Goal: Transaction & Acquisition: Obtain resource

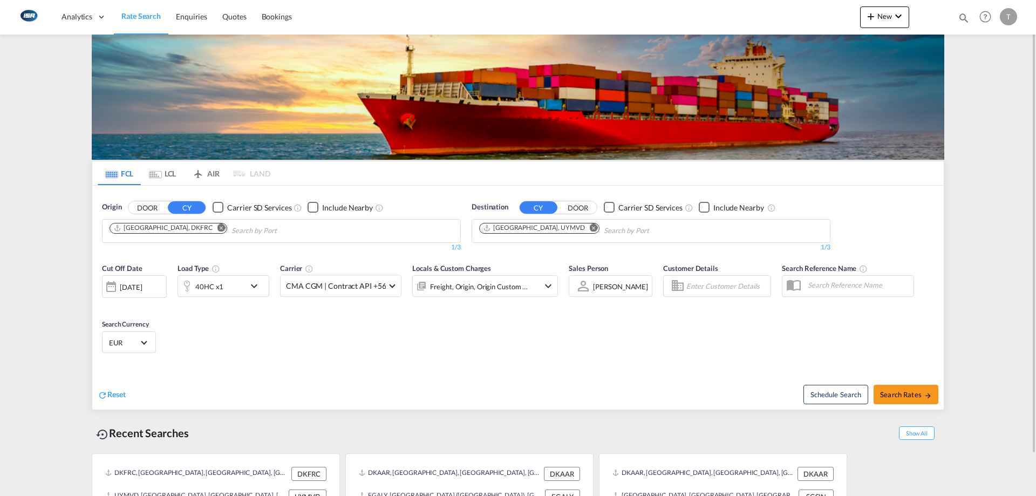
click at [217, 231] on md-icon "Remove" at bounding box center [221, 227] width 8 height 8
type input "a"
type input "[GEOGRAPHIC_DATA]"
click at [162, 258] on div "Aarhus [GEOGRAPHIC_DATA] DKAAR" at bounding box center [193, 256] width 205 height 32
click at [583, 230] on button "Remove" at bounding box center [591, 228] width 16 height 11
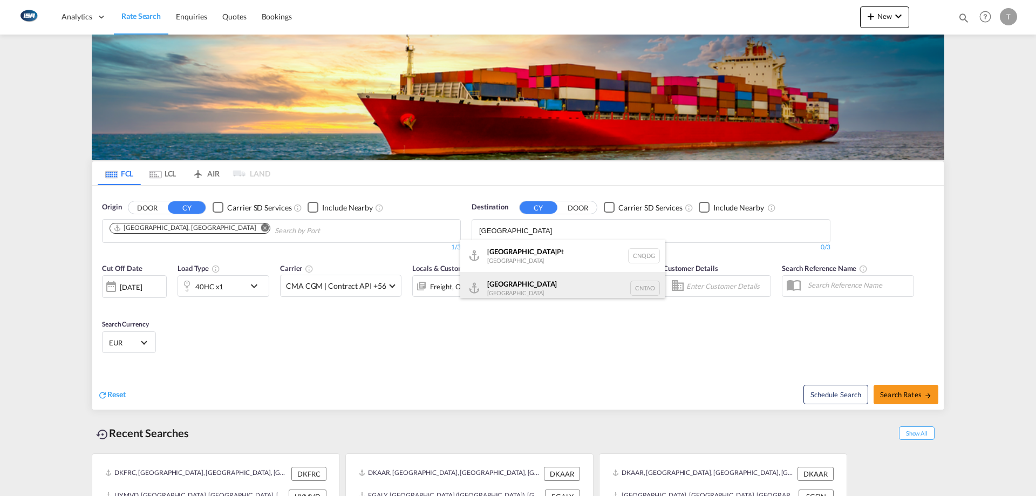
type input "[GEOGRAPHIC_DATA]"
click at [543, 282] on div "Qingdao [GEOGRAPHIC_DATA] [GEOGRAPHIC_DATA]" at bounding box center [562, 288] width 205 height 32
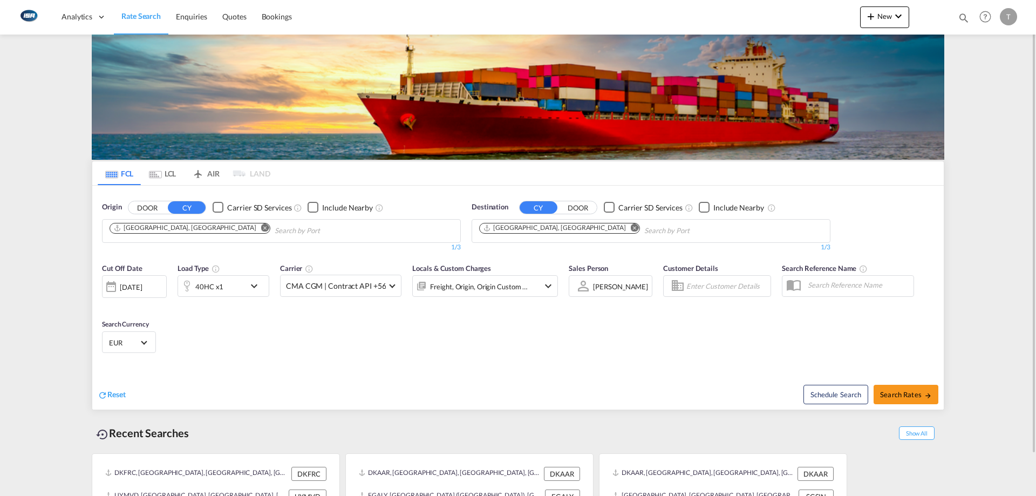
click at [228, 293] on div "40HC x1" at bounding box center [211, 286] width 67 height 22
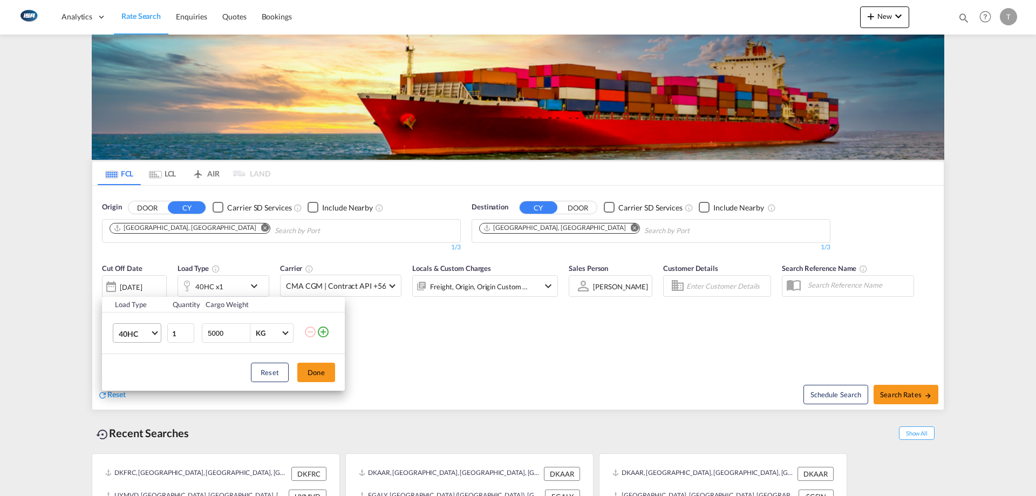
click at [122, 340] on md-select-value "40HC" at bounding box center [139, 333] width 43 height 18
click at [139, 287] on md-option "20GP" at bounding box center [146, 282] width 73 height 26
click at [324, 378] on button "Done" at bounding box center [316, 372] width 38 height 19
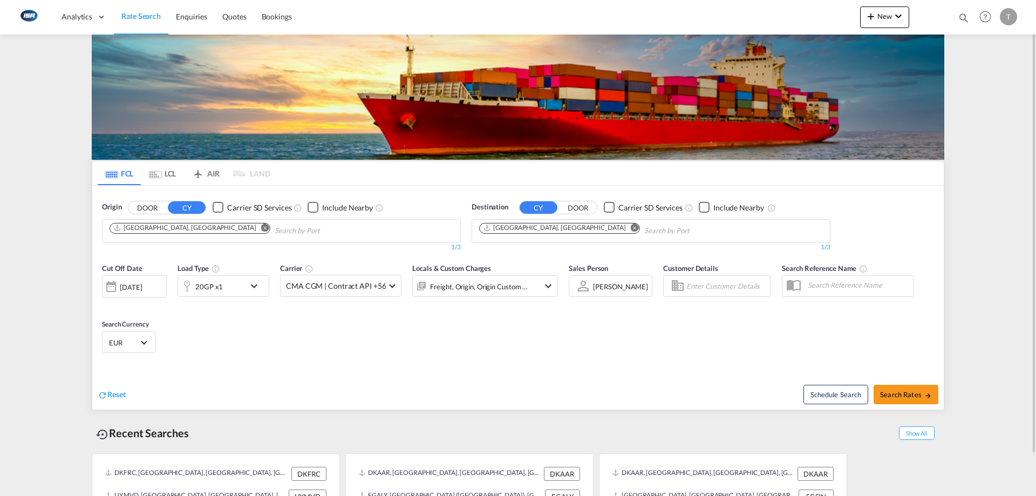
click at [121, 344] on span "EUR" at bounding box center [124, 343] width 30 height 10
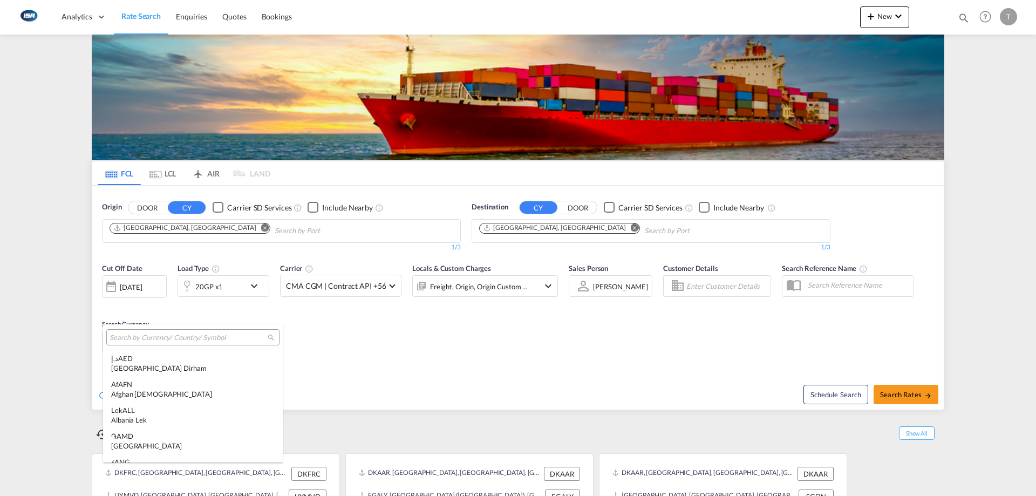
scroll to position [1083, 0]
click at [185, 339] on input "search" at bounding box center [189, 338] width 158 height 10
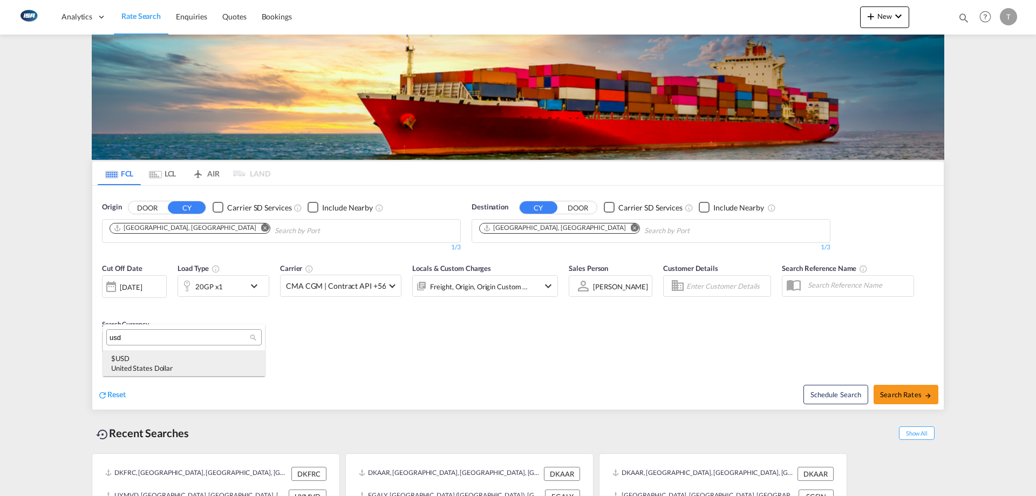
type input "usd"
click at [182, 363] on div "$ USD United States Dollar" at bounding box center [184, 362] width 146 height 19
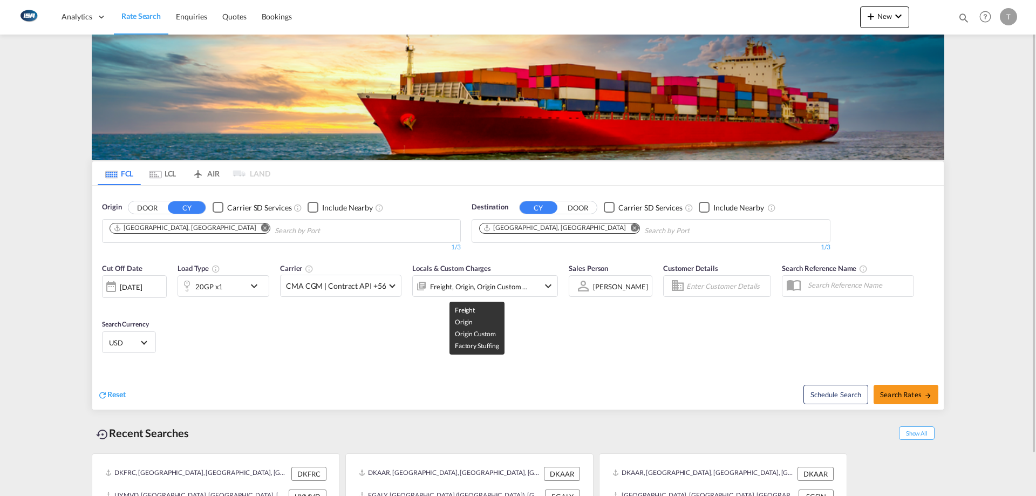
click at [445, 284] on div "Freight, Origin, Origin Custom +1" at bounding box center [479, 286] width 98 height 15
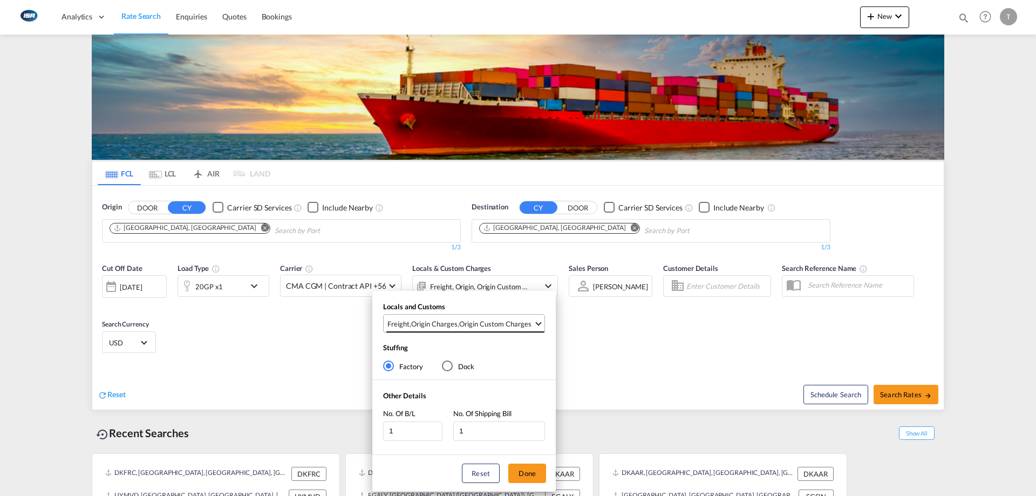
click at [476, 323] on div "Origin Custom Charges" at bounding box center [495, 324] width 72 height 10
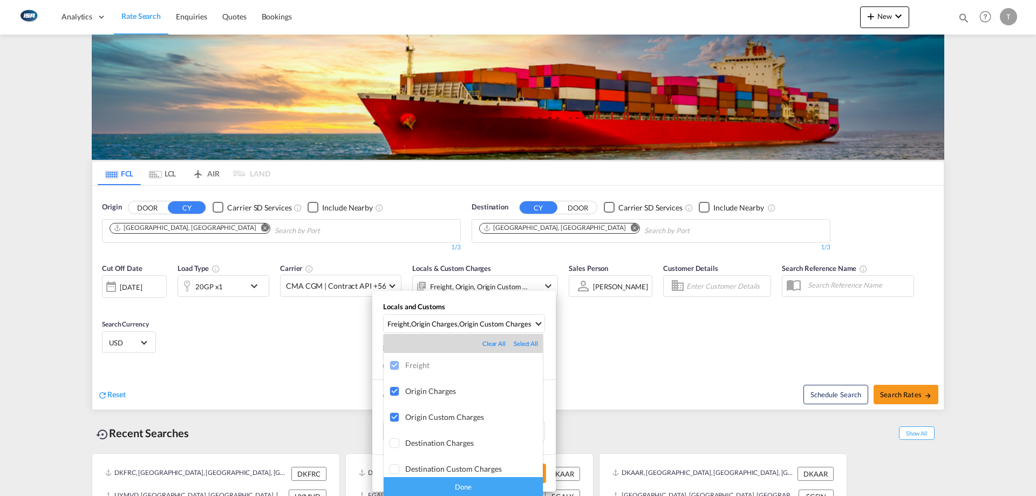
click at [498, 488] on div "Done" at bounding box center [463, 486] width 159 height 19
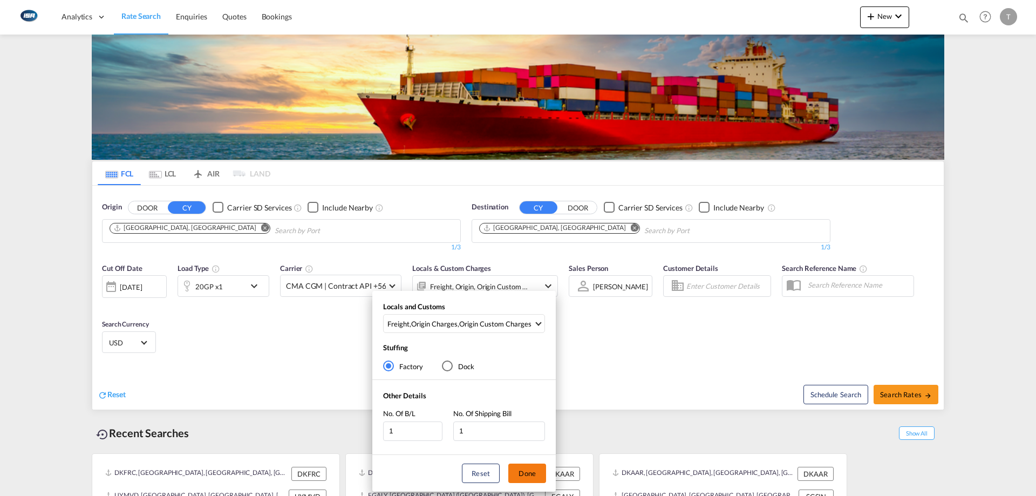
click at [522, 477] on button "Done" at bounding box center [527, 472] width 38 height 19
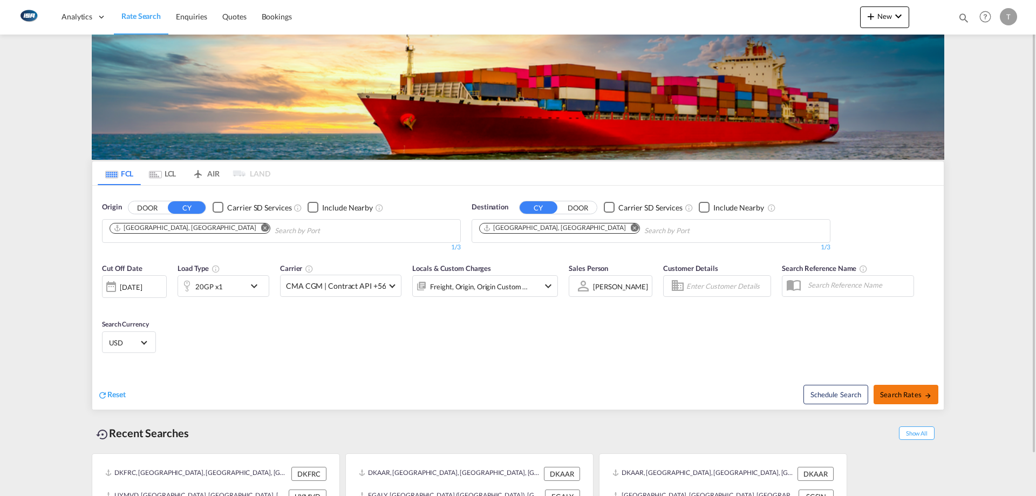
click at [919, 398] on span "Search Rates" at bounding box center [906, 394] width 52 height 9
type input "DKAAR to CNTAO / [DATE]"
